Goal: Task Accomplishment & Management: Complete application form

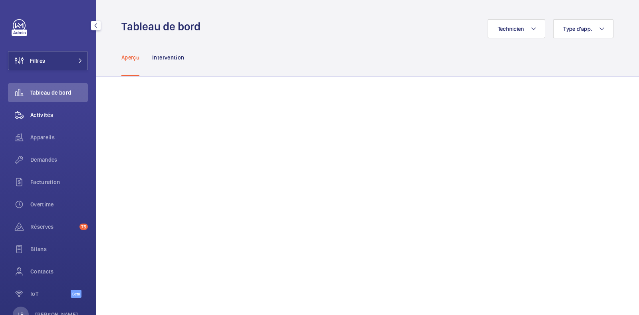
click at [42, 108] on div "Activités" at bounding box center [48, 114] width 80 height 19
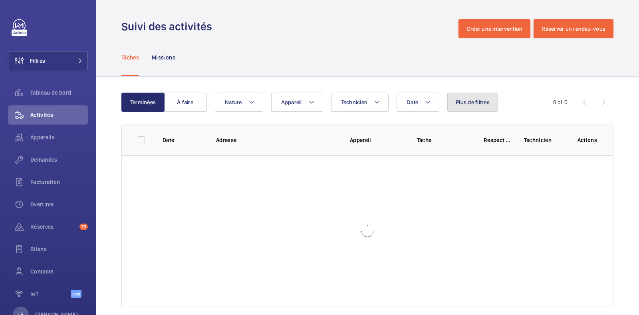
click at [471, 105] on span "Plus de filtres" at bounding box center [473, 102] width 34 height 6
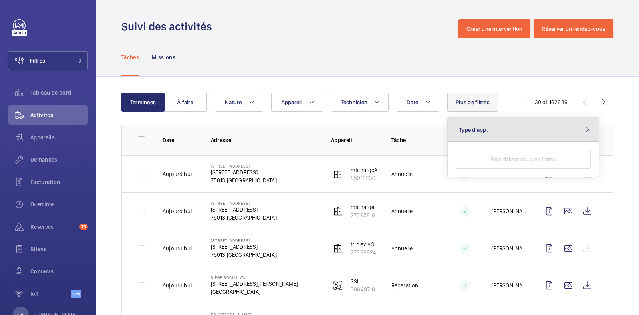
click at [473, 135] on button "Type d'app." at bounding box center [523, 130] width 151 height 24
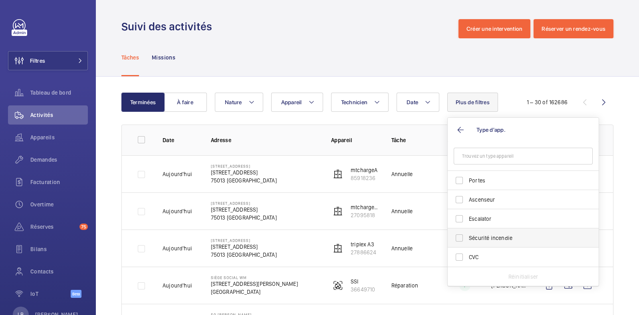
click at [474, 237] on span "Sécurité incendie" at bounding box center [524, 238] width 110 height 8
click at [467, 237] on input "Sécurité incendie" at bounding box center [459, 238] width 16 height 16
checkbox input "true"
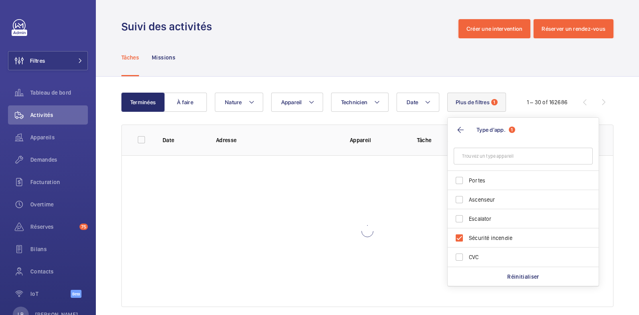
click at [334, 48] on div "Tâches Missions" at bounding box center [367, 57] width 492 height 38
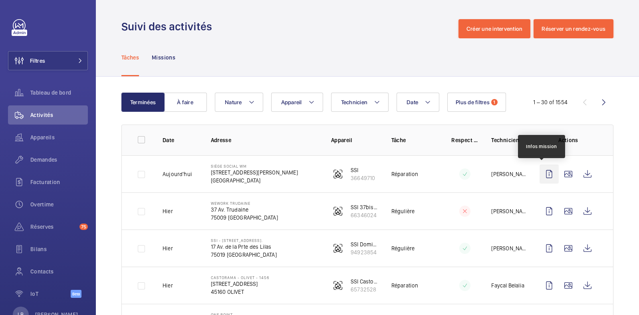
click at [541, 173] on wm-front-icon-button at bounding box center [549, 174] width 19 height 19
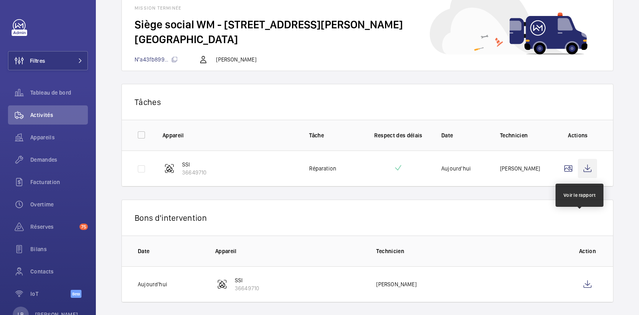
scroll to position [60, 0]
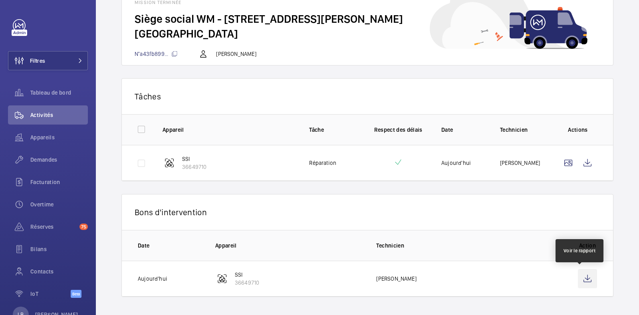
click at [578, 282] on wm-front-icon-button at bounding box center [587, 278] width 19 height 19
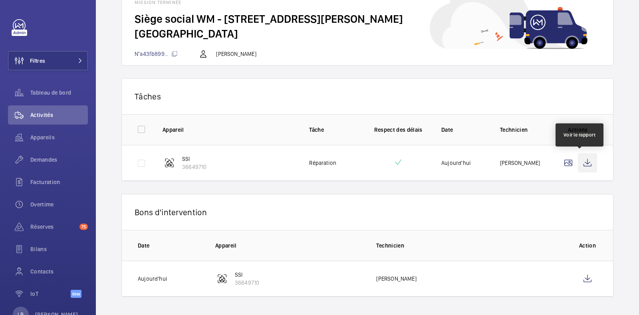
click at [584, 166] on wm-front-icon-button at bounding box center [587, 162] width 19 height 19
click at [42, 202] on span "Overtime" at bounding box center [59, 205] width 58 height 8
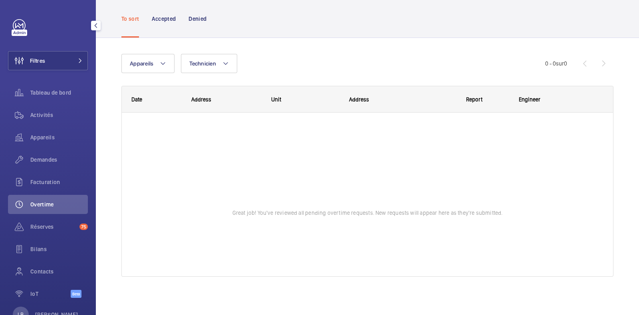
scroll to position [34, 0]
click at [54, 186] on span "Facturation" at bounding box center [59, 182] width 58 height 8
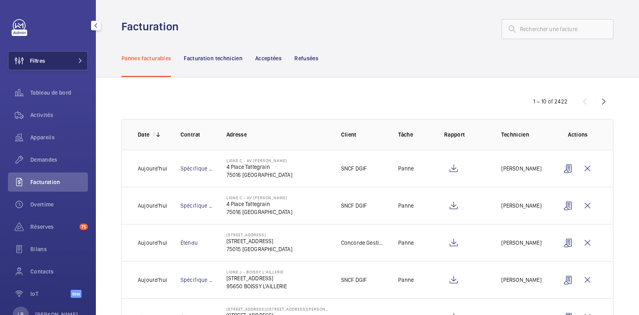
click at [50, 64] on button "Filtres" at bounding box center [48, 60] width 80 height 19
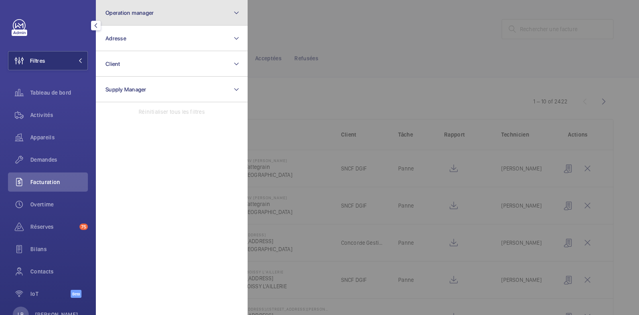
click at [163, 11] on button "Operation manager" at bounding box center [172, 13] width 152 height 26
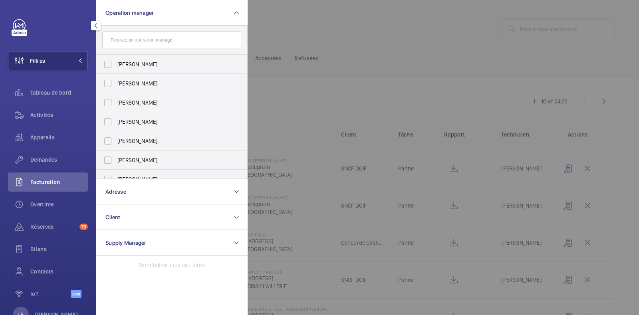
click at [152, 36] on input "text" at bounding box center [171, 40] width 139 height 17
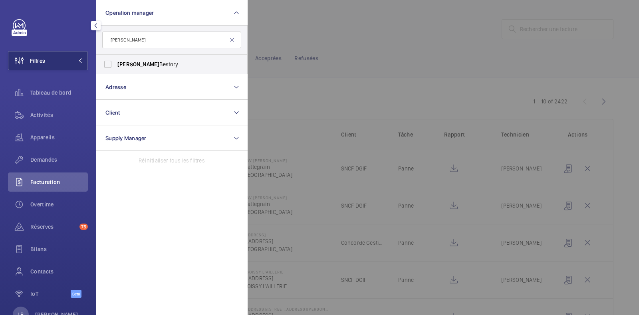
type input "[PERSON_NAME]"
click at [107, 67] on label "[PERSON_NAME]" at bounding box center [165, 64] width 139 height 19
click at [107, 67] on input "[PERSON_NAME]" at bounding box center [108, 64] width 16 height 16
checkbox input "true"
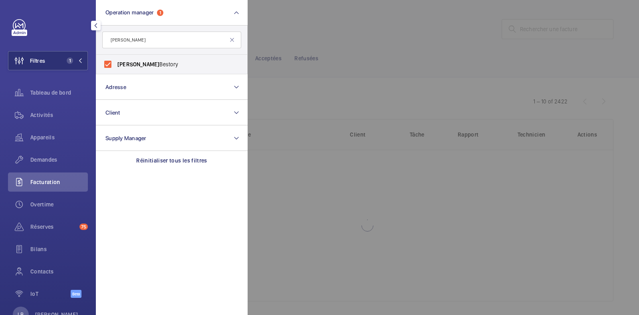
click at [377, 27] on div at bounding box center [567, 157] width 639 height 315
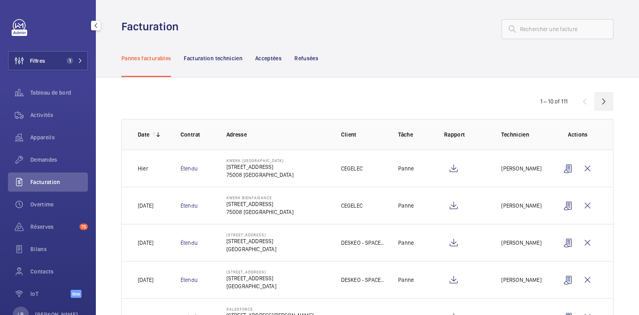
click at [596, 102] on wm-front-icon-button at bounding box center [604, 101] width 19 height 19
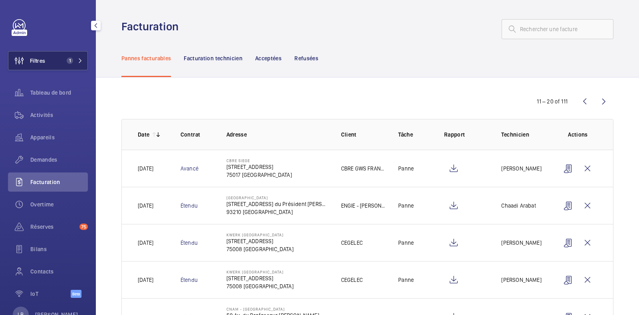
click at [40, 61] on span "Filtres" at bounding box center [37, 61] width 15 height 8
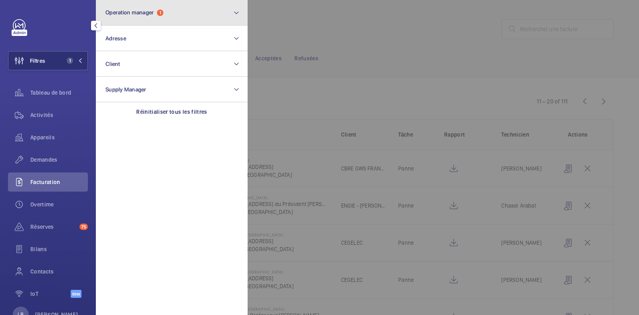
click at [146, 15] on span "Operation manager" at bounding box center [129, 12] width 48 height 6
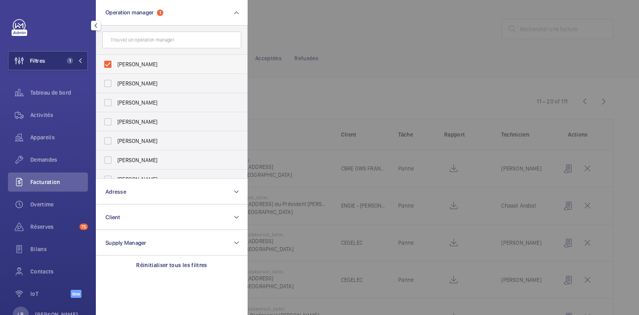
click at [104, 67] on label "[PERSON_NAME]" at bounding box center [165, 64] width 139 height 19
click at [104, 67] on input "[PERSON_NAME]" at bounding box center [108, 64] width 16 height 16
checkbox input "false"
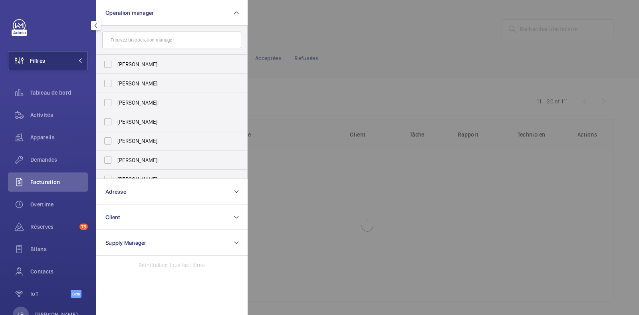
click at [286, 13] on div at bounding box center [567, 157] width 639 height 315
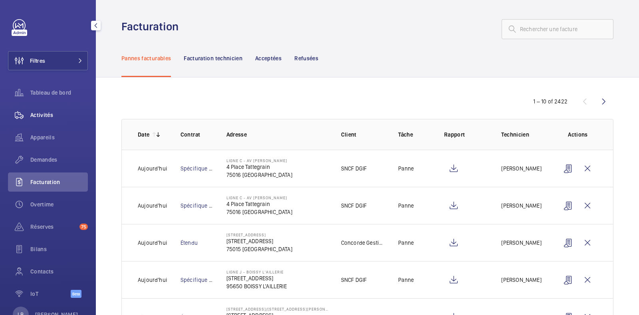
click at [40, 111] on span "Activités" at bounding box center [59, 115] width 58 height 8
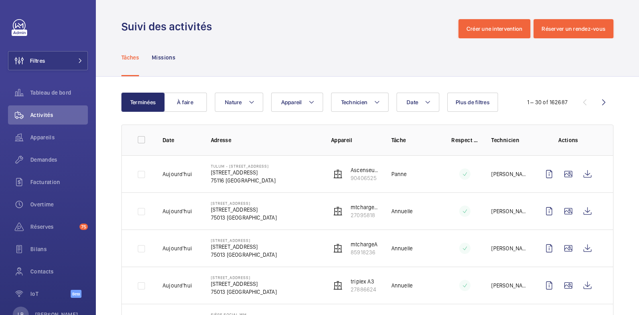
click at [477, 103] on span "Plus de filtres" at bounding box center [473, 102] width 34 height 6
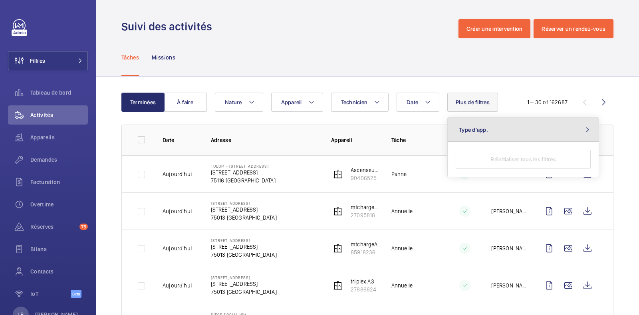
click at [479, 135] on button "Type d'app." at bounding box center [523, 130] width 151 height 24
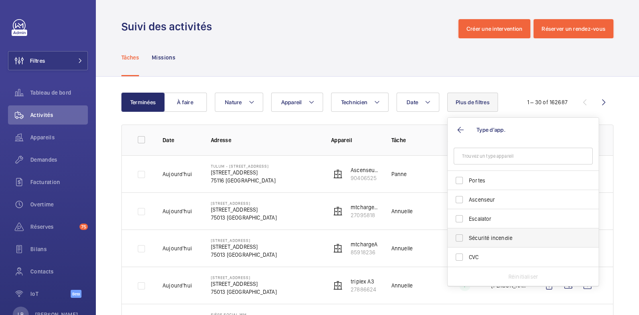
click at [457, 239] on label "Sécurité incendie" at bounding box center [517, 238] width 139 height 19
click at [457, 239] on input "Sécurité incendie" at bounding box center [459, 238] width 16 height 16
checkbox input "true"
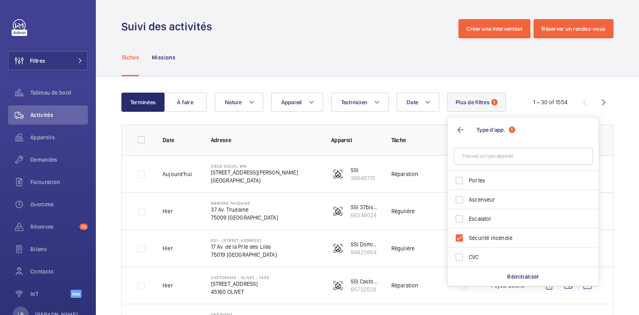
click at [328, 42] on div "Tâches Missions" at bounding box center [367, 57] width 492 height 38
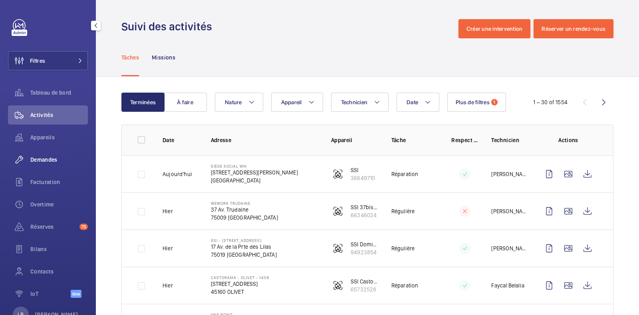
click at [51, 159] on span "Demandes" at bounding box center [59, 160] width 58 height 8
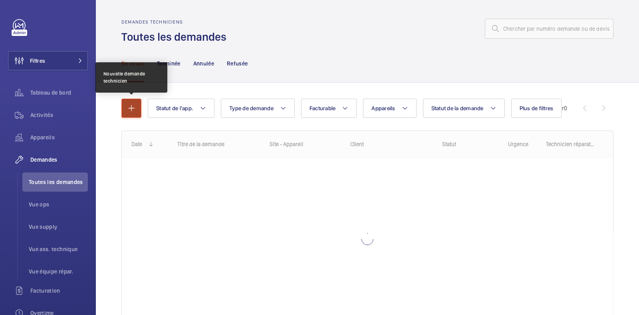
click at [126, 113] on button "button" at bounding box center [131, 108] width 20 height 19
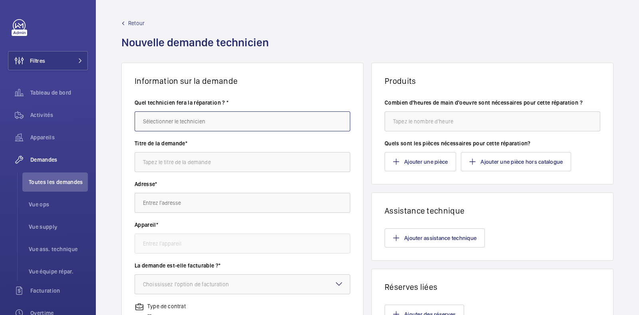
click at [194, 118] on input "text" at bounding box center [243, 121] width 216 height 20
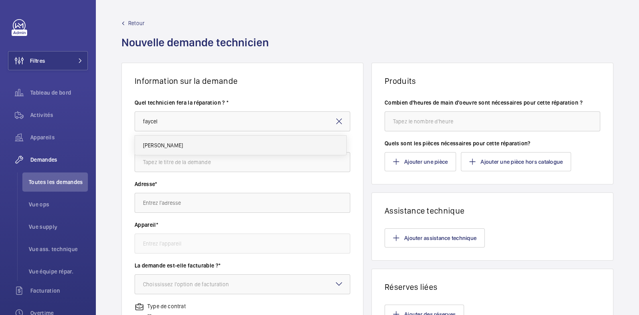
click at [181, 149] on mat-option "[PERSON_NAME]" at bounding box center [240, 145] width 211 height 19
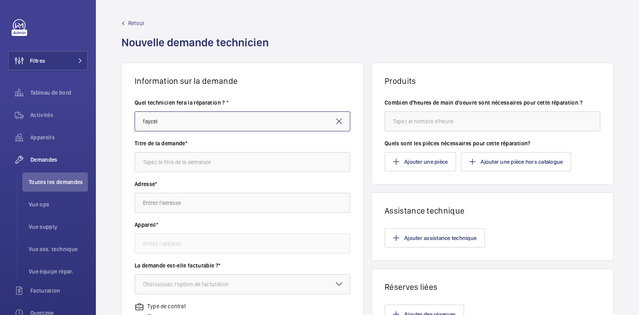
type input "[PERSON_NAME]"
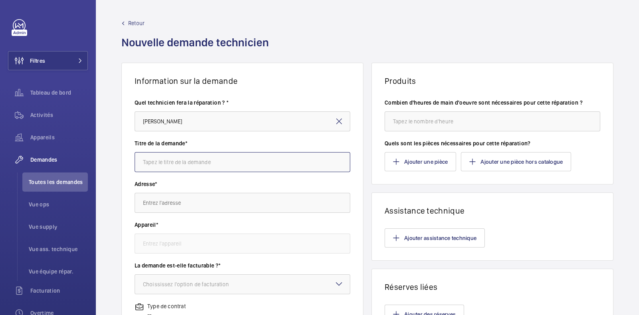
click at [181, 163] on input "text" at bounding box center [243, 162] width 216 height 20
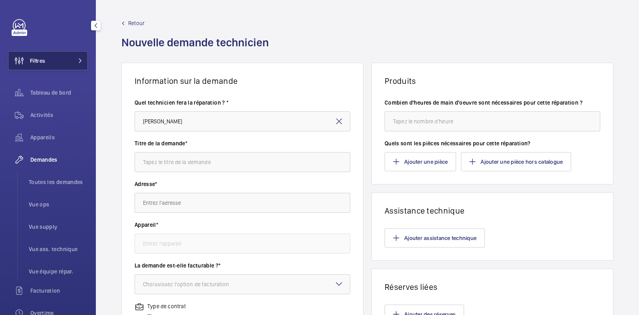
click at [55, 58] on button "Filtres" at bounding box center [48, 60] width 80 height 19
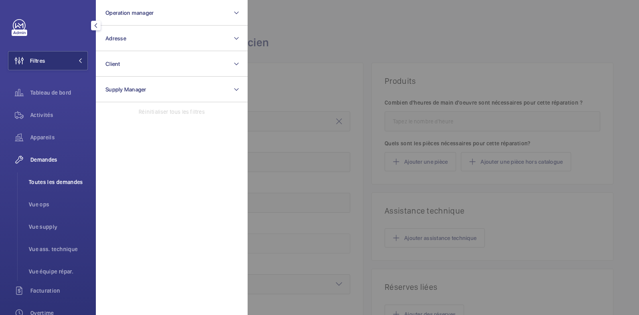
click at [58, 181] on span "Toutes les demandes" at bounding box center [58, 182] width 59 height 8
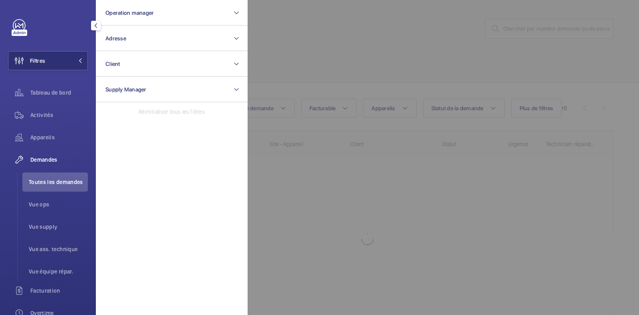
click at [282, 50] on div at bounding box center [567, 157] width 639 height 315
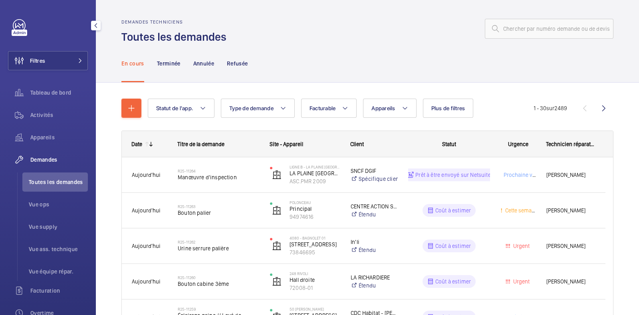
click at [55, 181] on span "Toutes les demandes" at bounding box center [58, 182] width 59 height 8
click at [462, 113] on button "Plus de filtres" at bounding box center [448, 108] width 51 height 19
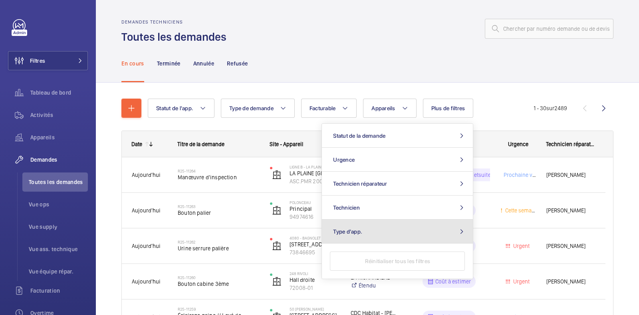
click at [441, 227] on button "Type d'app." at bounding box center [397, 232] width 151 height 24
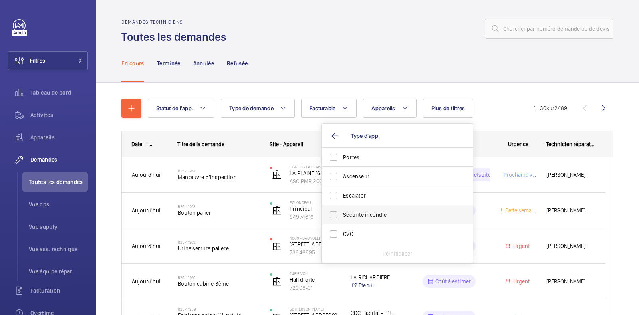
click at [392, 217] on span "Sécurité incendie" at bounding box center [398, 215] width 110 height 8
click at [342, 217] on input "Sécurité incendie" at bounding box center [334, 215] width 16 height 16
checkbox input "true"
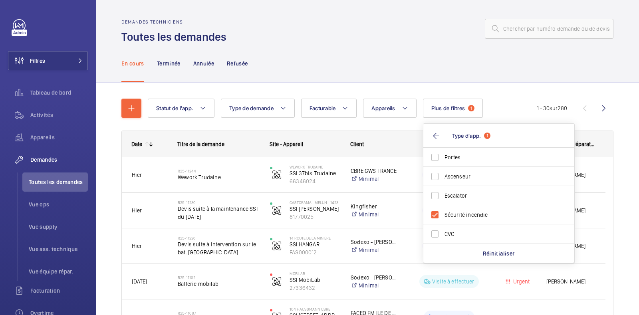
click at [280, 35] on div at bounding box center [422, 28] width 382 height 19
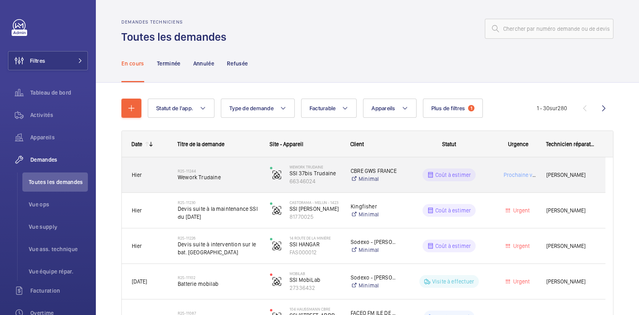
click at [493, 184] on div "Prochaine visite" at bounding box center [513, 175] width 45 height 25
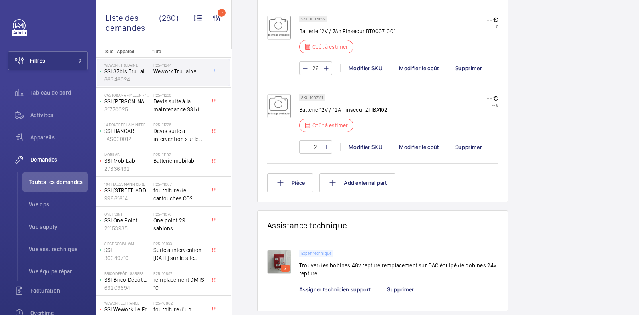
scroll to position [825, 0]
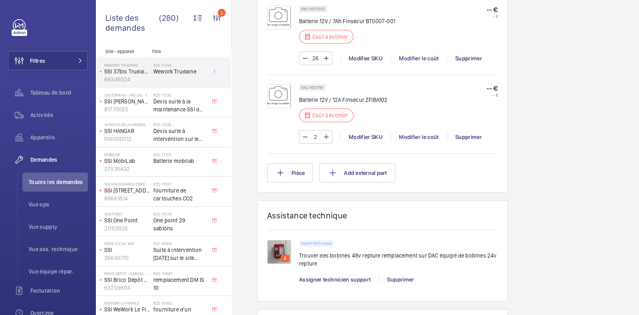
click at [276, 246] on img at bounding box center [279, 252] width 24 height 24
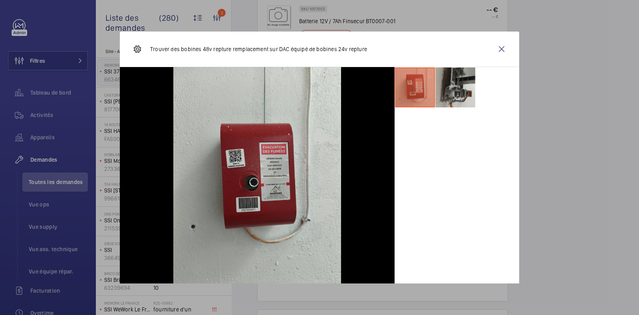
click at [440, 95] on li at bounding box center [456, 88] width 40 height 40
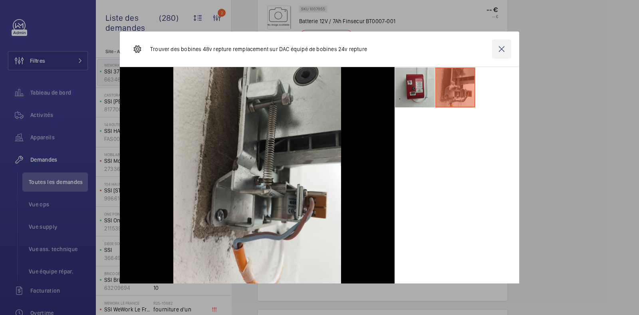
click at [502, 53] on wm-front-icon-button at bounding box center [501, 49] width 19 height 19
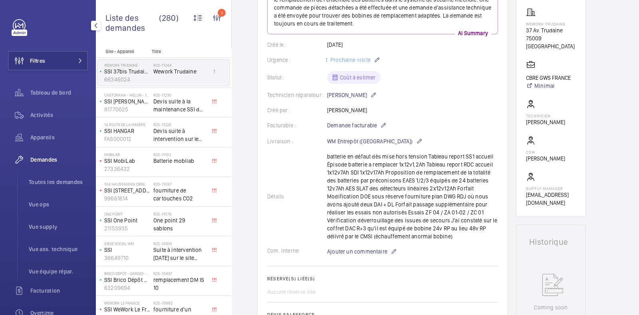
scroll to position [134, 0]
click at [49, 99] on div "Tableau de bord" at bounding box center [48, 92] width 80 height 19
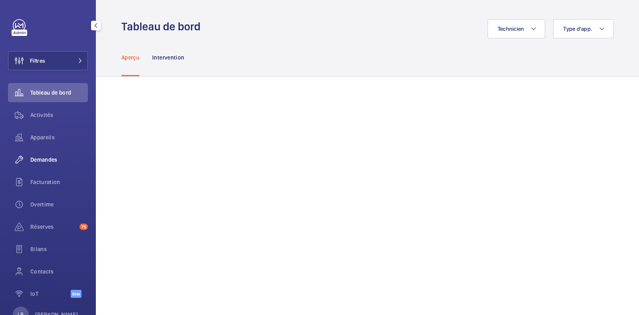
click at [44, 156] on span "Demandes" at bounding box center [59, 160] width 58 height 8
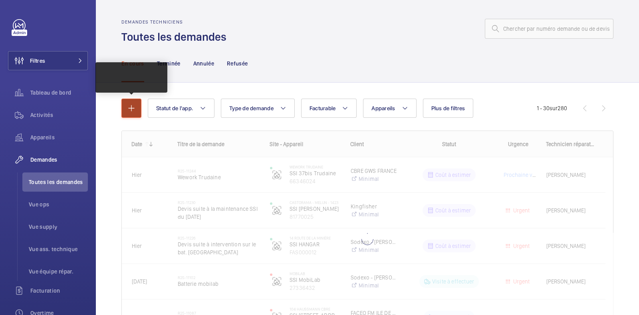
click at [129, 106] on mat-icon "button" at bounding box center [132, 108] width 10 height 10
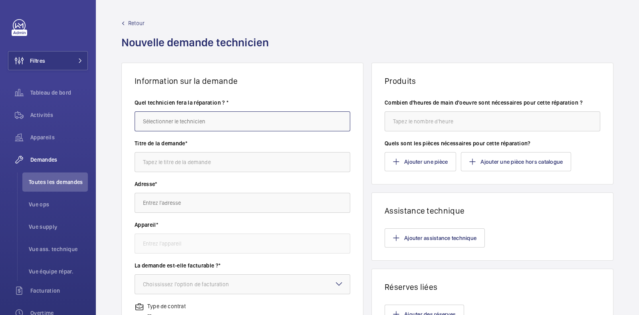
click at [171, 123] on input "text" at bounding box center [243, 121] width 216 height 20
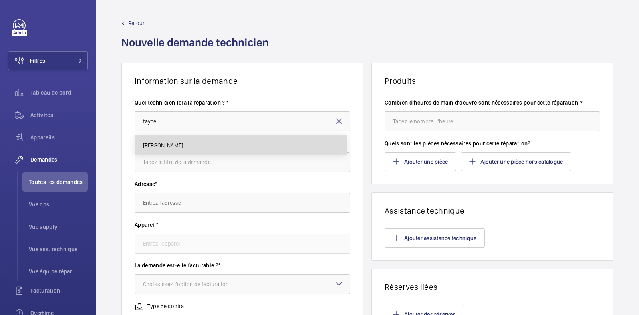
click at [171, 152] on mat-option "[PERSON_NAME]" at bounding box center [240, 145] width 211 height 19
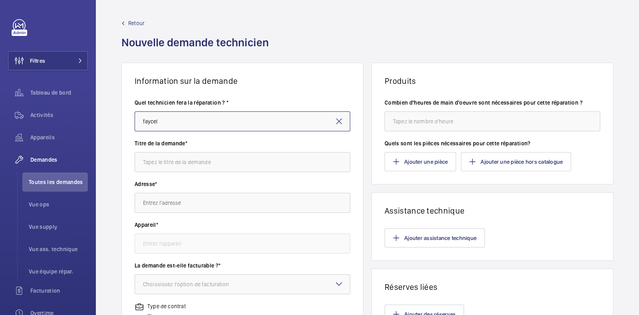
type input "[PERSON_NAME]"
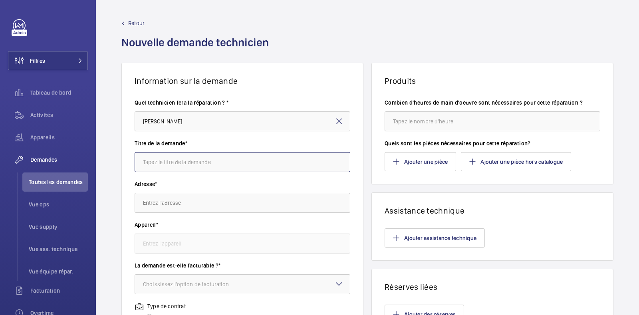
click at [185, 158] on input "text" at bounding box center [243, 162] width 216 height 20
type input "r"
click at [251, 165] on input "régularisation intervention du [DATE]" at bounding box center [243, 162] width 216 height 20
paste input "[STREET_ADDRESS]"
type input "régularisation intervention du [DATE] [STREET_ADDRESS]"
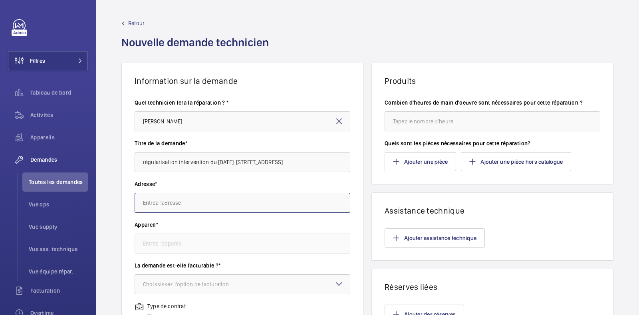
click at [195, 203] on input "text" at bounding box center [243, 203] width 216 height 20
type input "w"
type input "s"
type input "é"
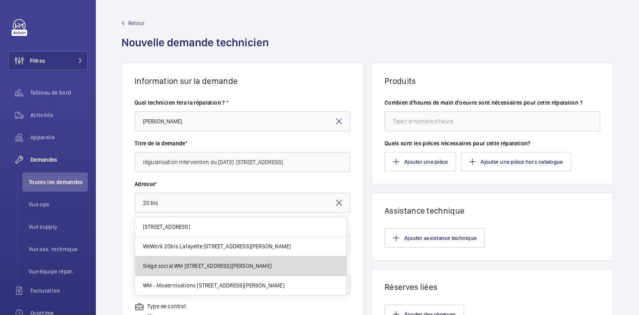
click at [174, 263] on span "Siège social WM [STREET_ADDRESS][PERSON_NAME]" at bounding box center [207, 266] width 129 height 8
type input "Siège social WM [STREET_ADDRESS][PERSON_NAME]"
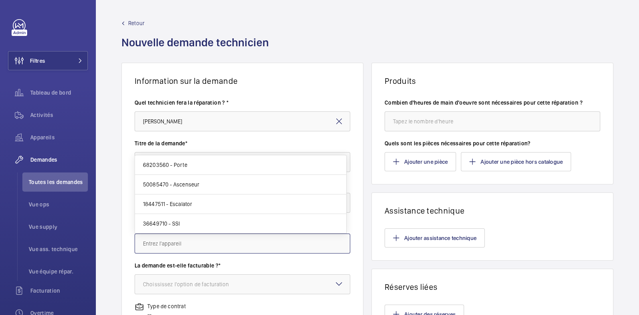
click at [189, 243] on input "text" at bounding box center [243, 244] width 216 height 20
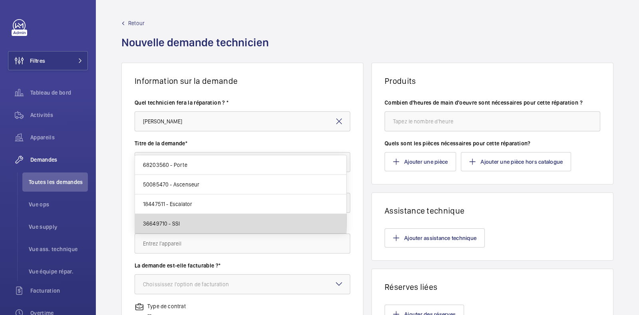
click at [194, 220] on mat-option "36649710 - SSI" at bounding box center [240, 223] width 211 height 19
type input "36649710 - SSI"
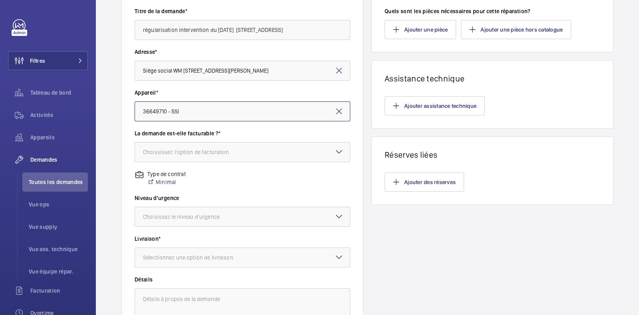
scroll to position [134, 0]
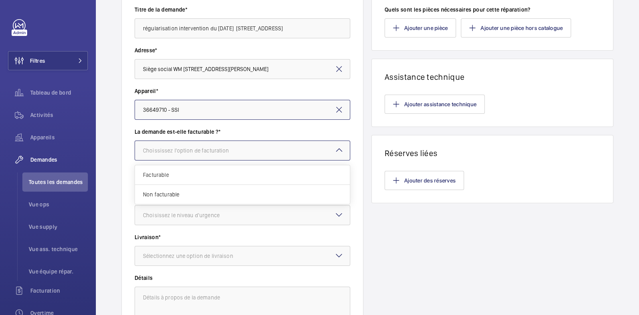
click at [219, 153] on div "Choississez l'option de facturation" at bounding box center [196, 151] width 106 height 8
click at [167, 173] on span "Facturable" at bounding box center [242, 175] width 199 height 8
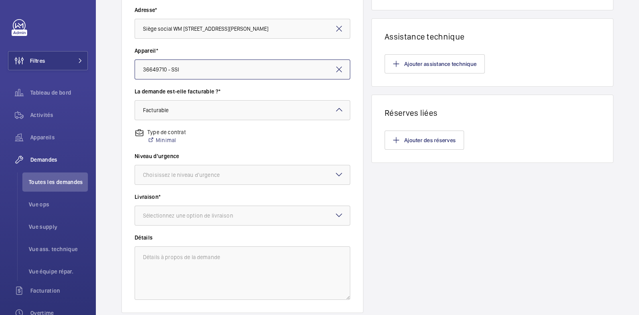
scroll to position [175, 0]
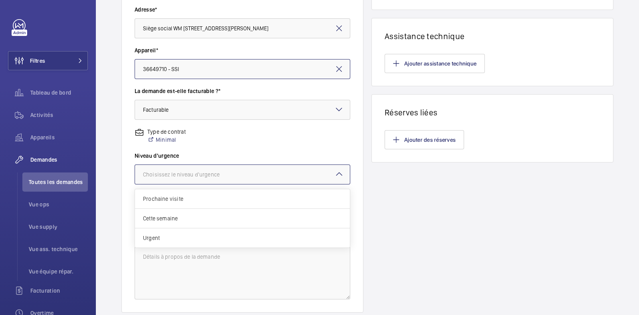
click at [220, 179] on div at bounding box center [242, 174] width 215 height 19
click at [171, 233] on div "Urgent" at bounding box center [242, 238] width 215 height 19
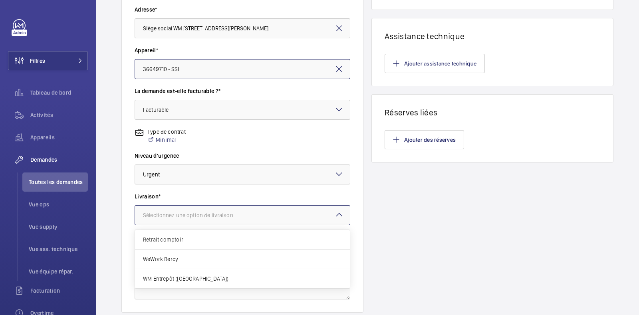
click at [195, 215] on div "Sélectionnez une option de livraison" at bounding box center [198, 215] width 110 height 8
click at [198, 256] on span "WeWork Bercy" at bounding box center [242, 259] width 199 height 8
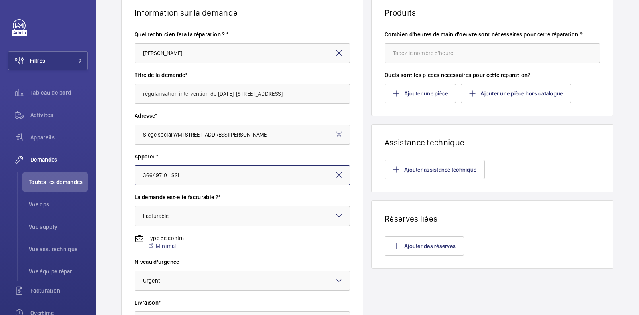
scroll to position [52, 0]
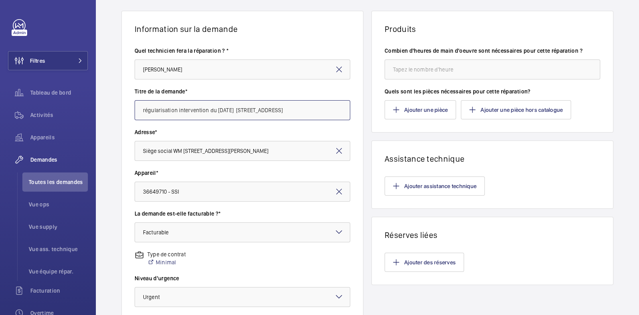
click at [200, 108] on input "régularisation intervention du [DATE] [STREET_ADDRESS]" at bounding box center [243, 110] width 216 height 20
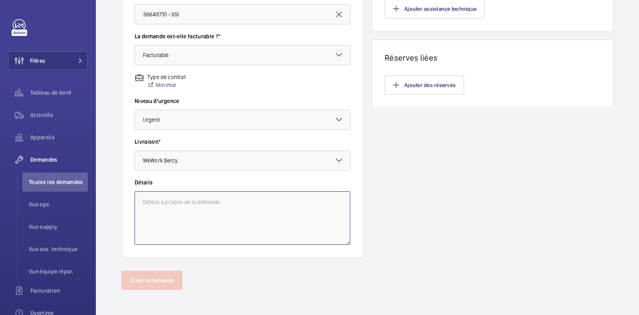
click at [193, 210] on textarea at bounding box center [243, 218] width 216 height 54
paste textarea "régularisation intervention du [DATE] [STREET_ADDRESS]"
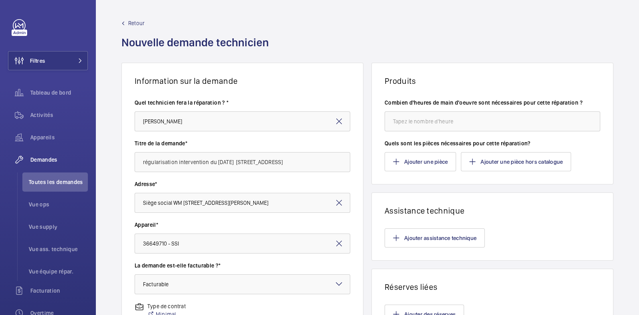
type textarea "régularisation intervention du [DATE] [STREET_ADDRESS]"
click at [445, 123] on input "number" at bounding box center [493, 121] width 216 height 20
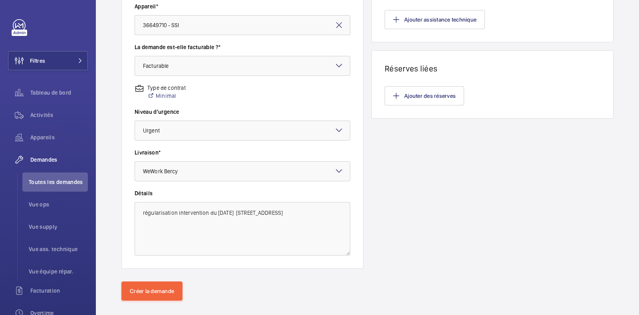
scroll to position [229, 0]
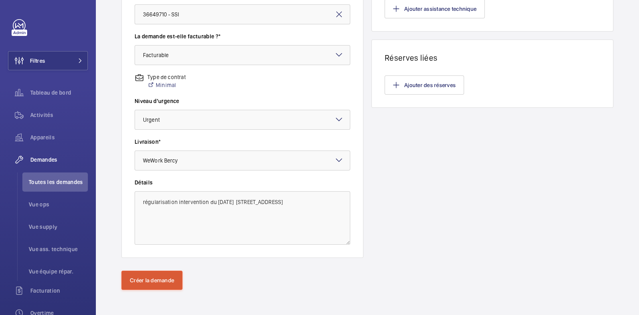
type input "2"
click at [145, 283] on button "Créer la demande" at bounding box center [151, 280] width 61 height 19
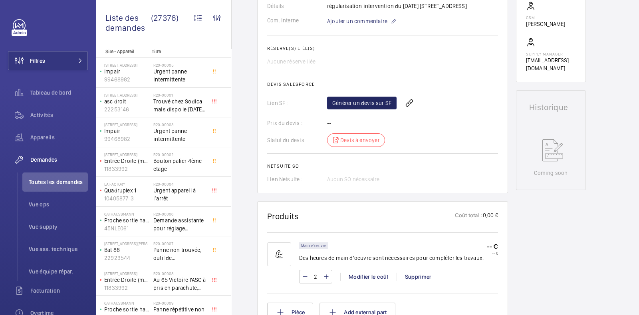
scroll to position [284, 0]
click at [376, 107] on link "Générer un devis sur SF" at bounding box center [362, 102] width 70 height 13
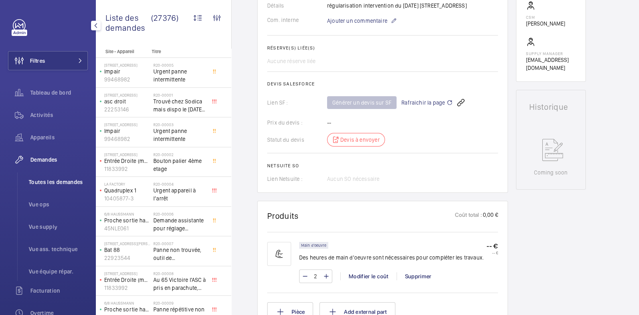
click at [60, 183] on span "Toutes les demandes" at bounding box center [58, 182] width 59 height 8
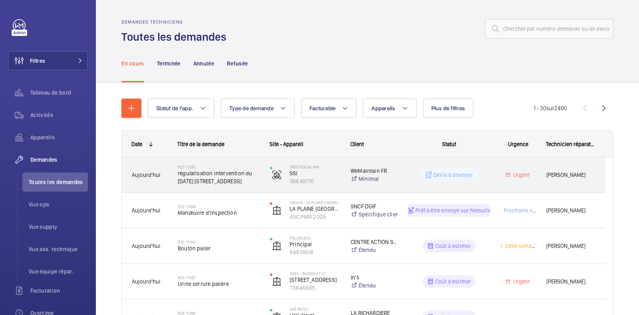
click at [487, 171] on wm-front-pills-cell "Devis à envoyer" at bounding box center [449, 175] width 82 height 13
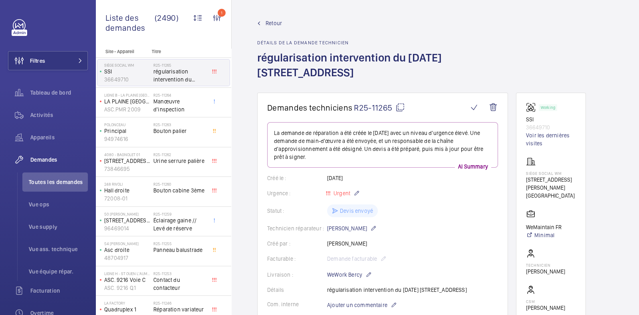
click at [268, 23] on span "Retour" at bounding box center [274, 23] width 16 height 8
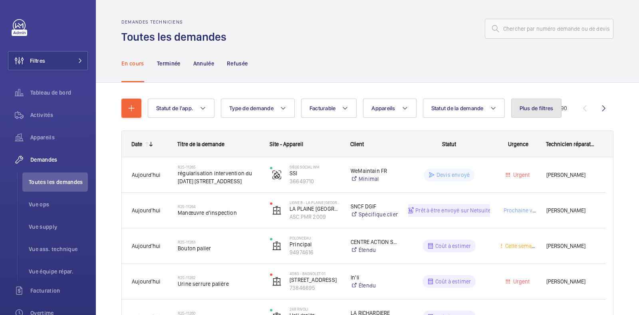
click at [541, 106] on span "Plus de filtres" at bounding box center [537, 108] width 34 height 6
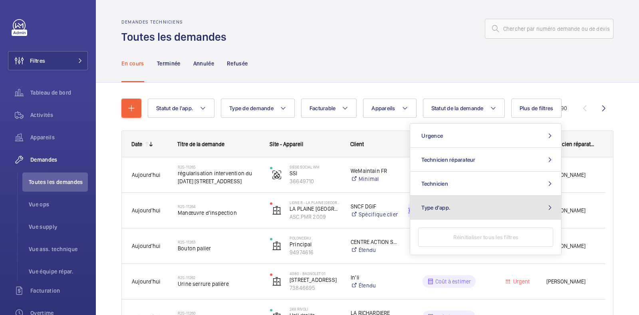
click at [455, 208] on button "Type d'app." at bounding box center [485, 208] width 151 height 24
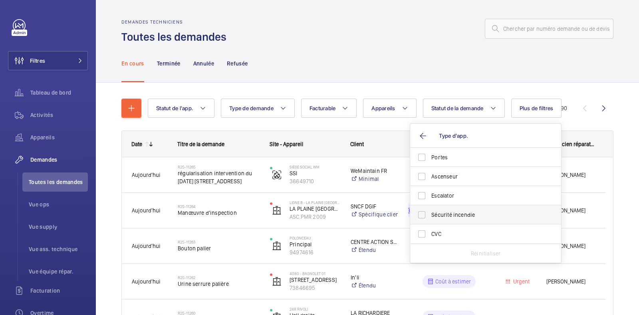
click at [423, 215] on label "Sécurité incendie" at bounding box center [479, 214] width 139 height 19
click at [423, 215] on input "Sécurité incendie" at bounding box center [422, 215] width 16 height 16
checkbox input "true"
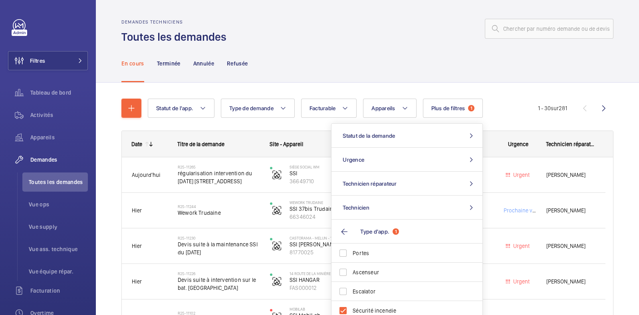
click at [300, 35] on div at bounding box center [422, 28] width 382 height 19
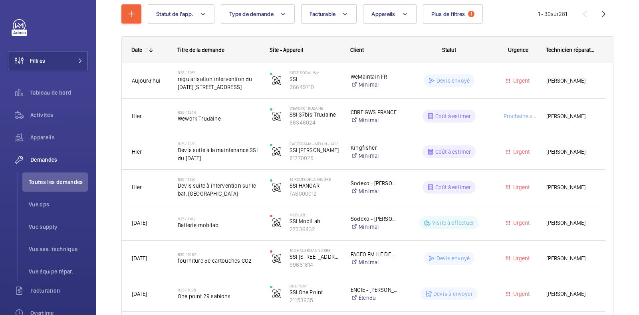
scroll to position [95, 0]
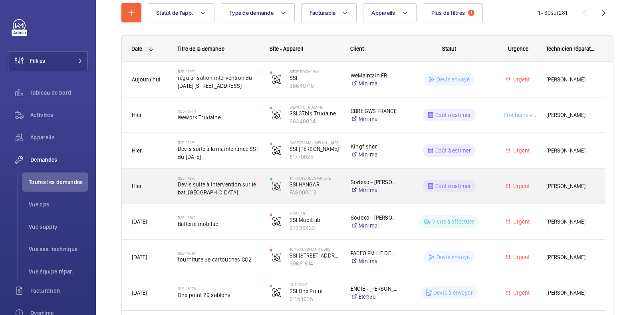
click at [497, 190] on div "Urgent" at bounding box center [513, 186] width 45 height 25
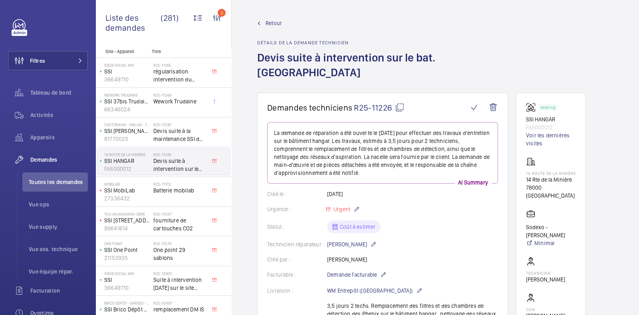
click at [270, 24] on span "Retour" at bounding box center [274, 23] width 16 height 8
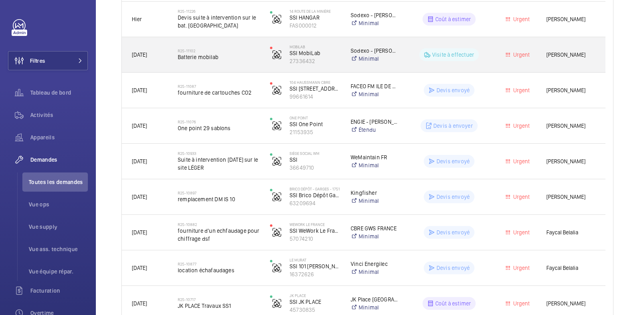
scroll to position [263, 0]
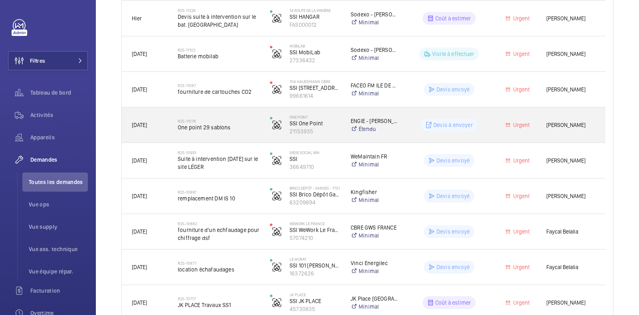
click at [489, 126] on wm-front-pills-cell "Devis à envoyer" at bounding box center [449, 125] width 82 height 13
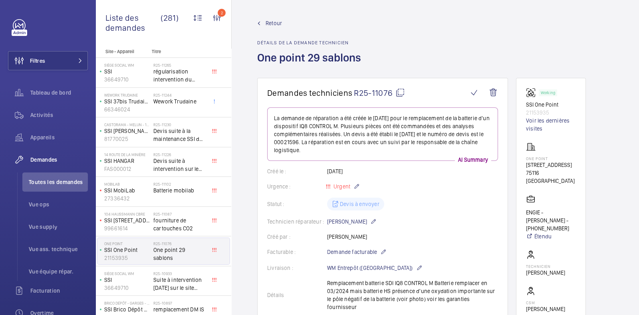
click at [266, 16] on wm-front-admin-header "Retour Détails de la demande technicien One point 29 sablons" at bounding box center [436, 39] width 408 height 78
click at [263, 25] on link "Retour" at bounding box center [311, 23] width 109 height 8
